Goal: Task Accomplishment & Management: Manage account settings

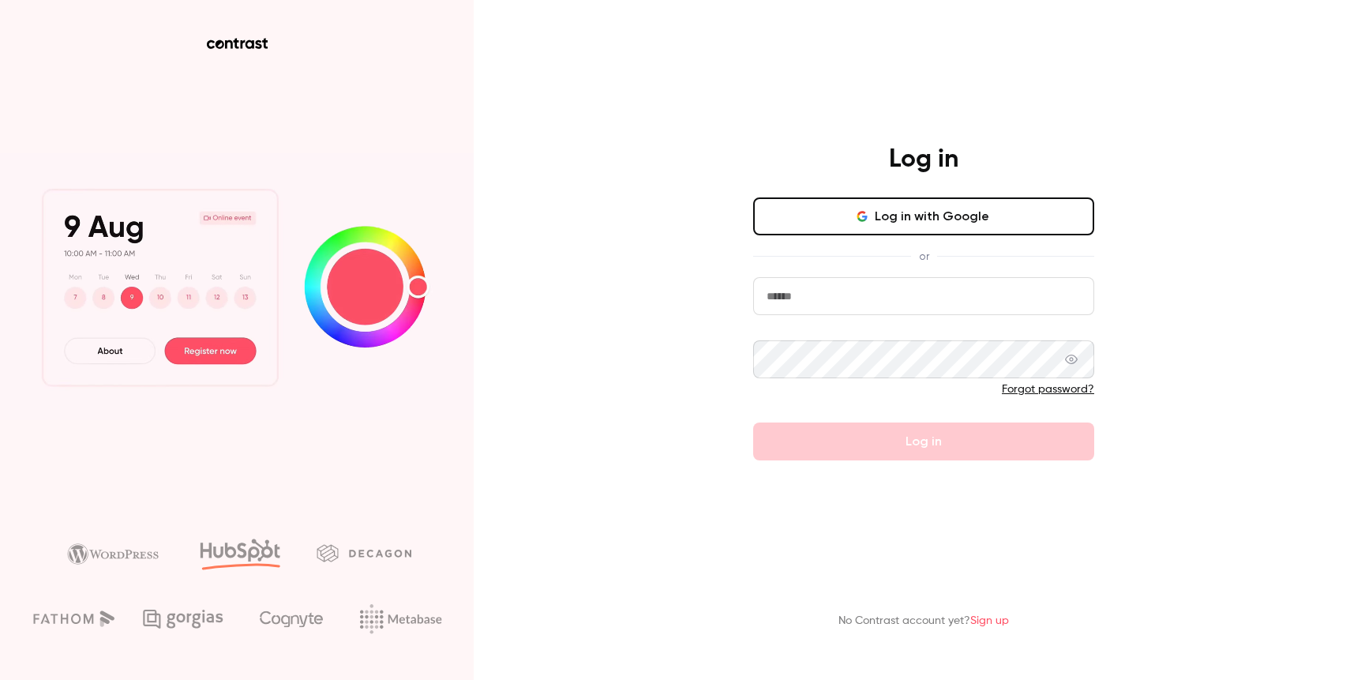
click at [816, 303] on input "email" at bounding box center [923, 296] width 341 height 38
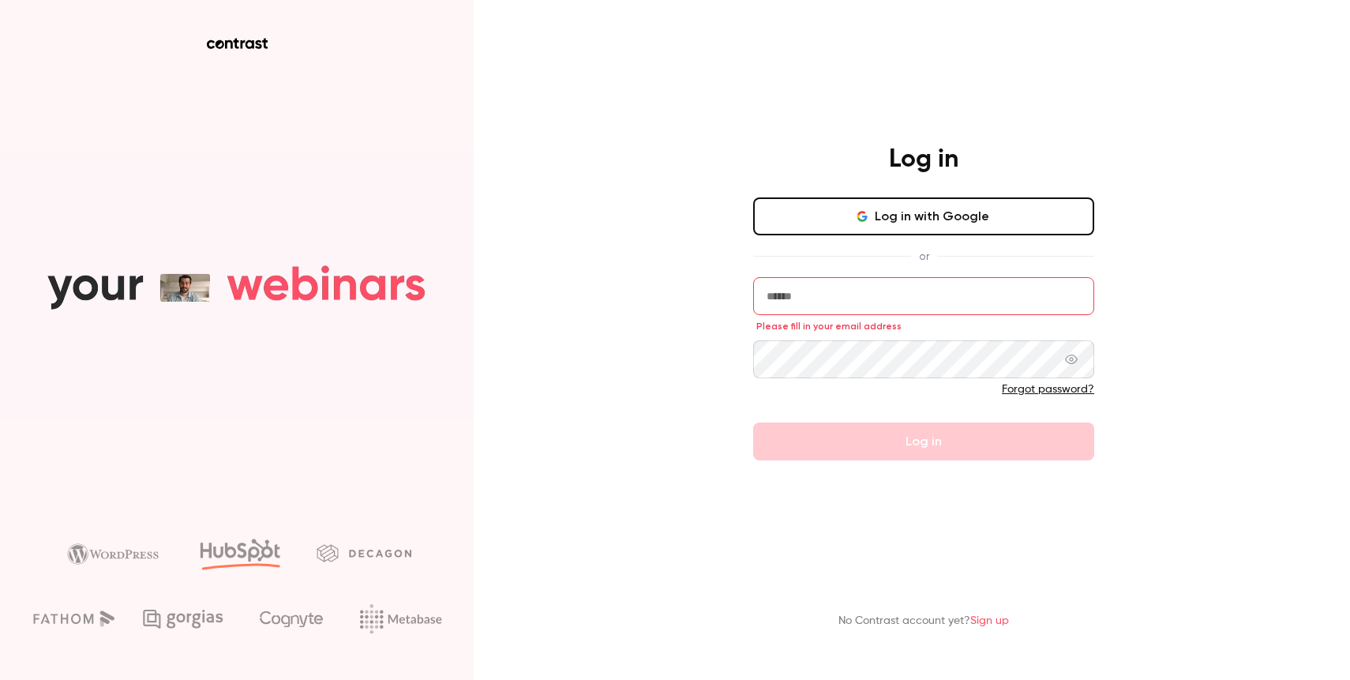
paste input "**********"
type input "**********"
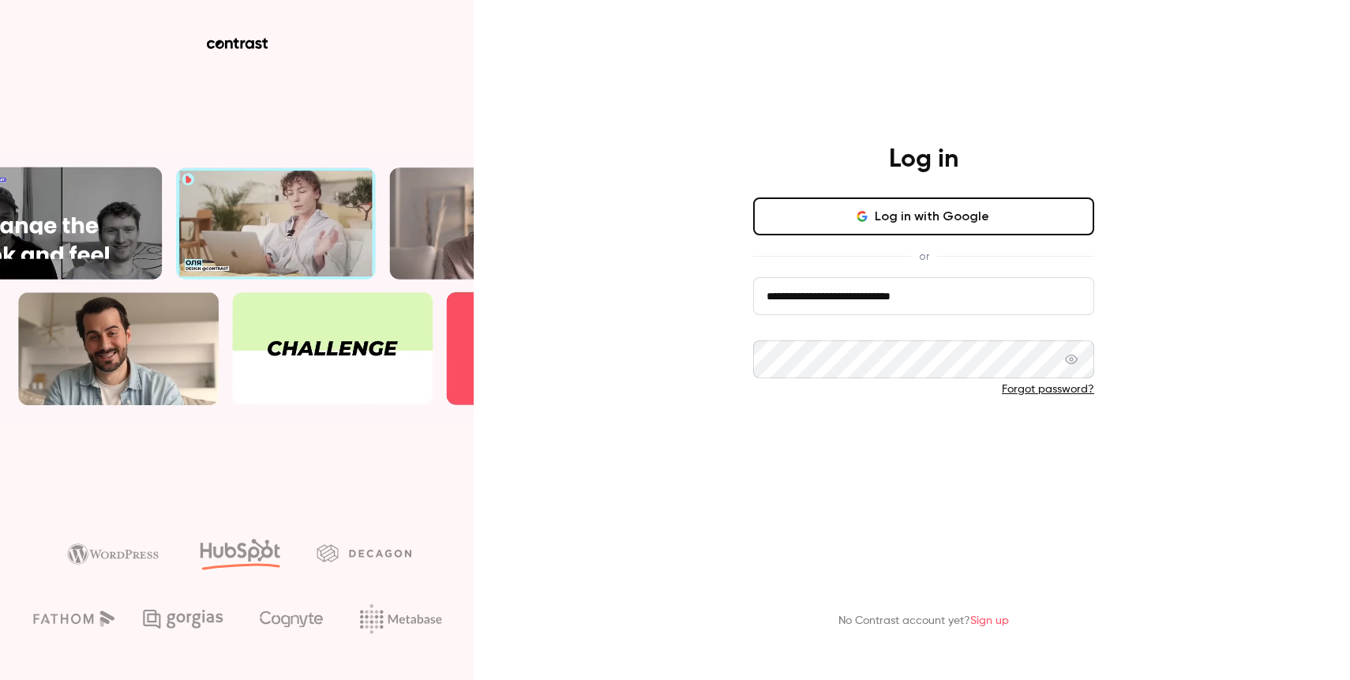
click at [841, 430] on button "Log in" at bounding box center [923, 441] width 341 height 38
